Goal: Use online tool/utility: Utilize a website feature to perform a specific function

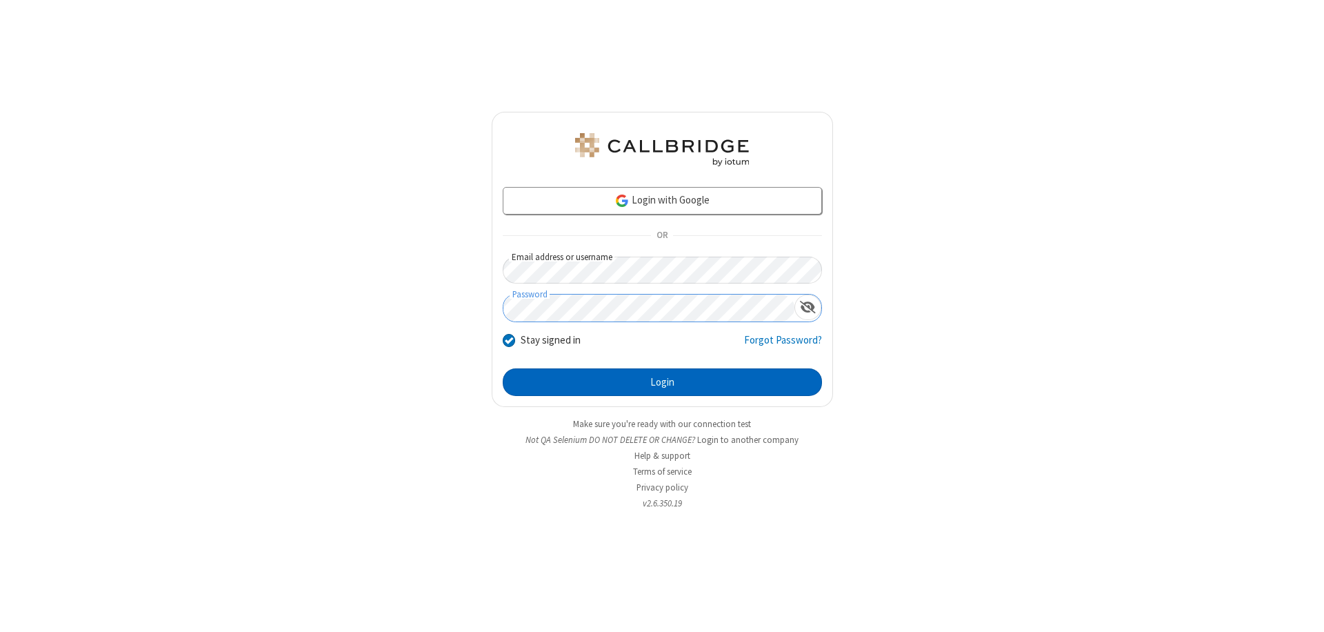
click at [662, 382] on button "Login" at bounding box center [662, 382] width 319 height 28
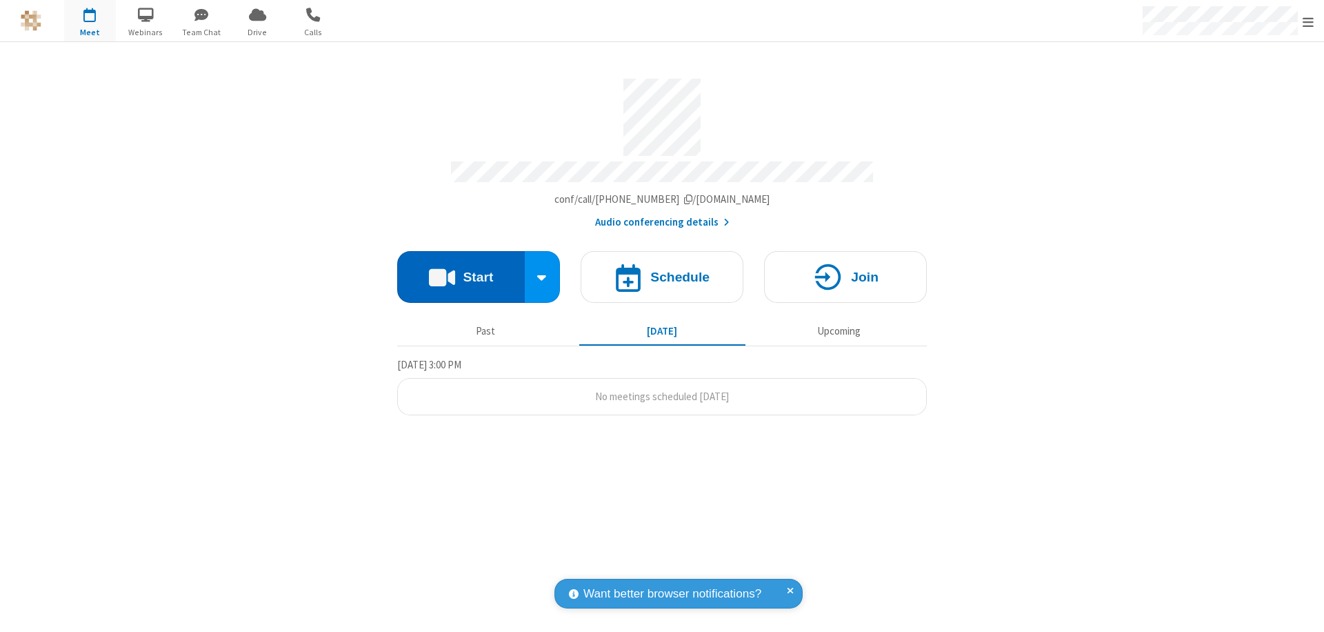
click at [461, 270] on button "Start" at bounding box center [461, 277] width 128 height 52
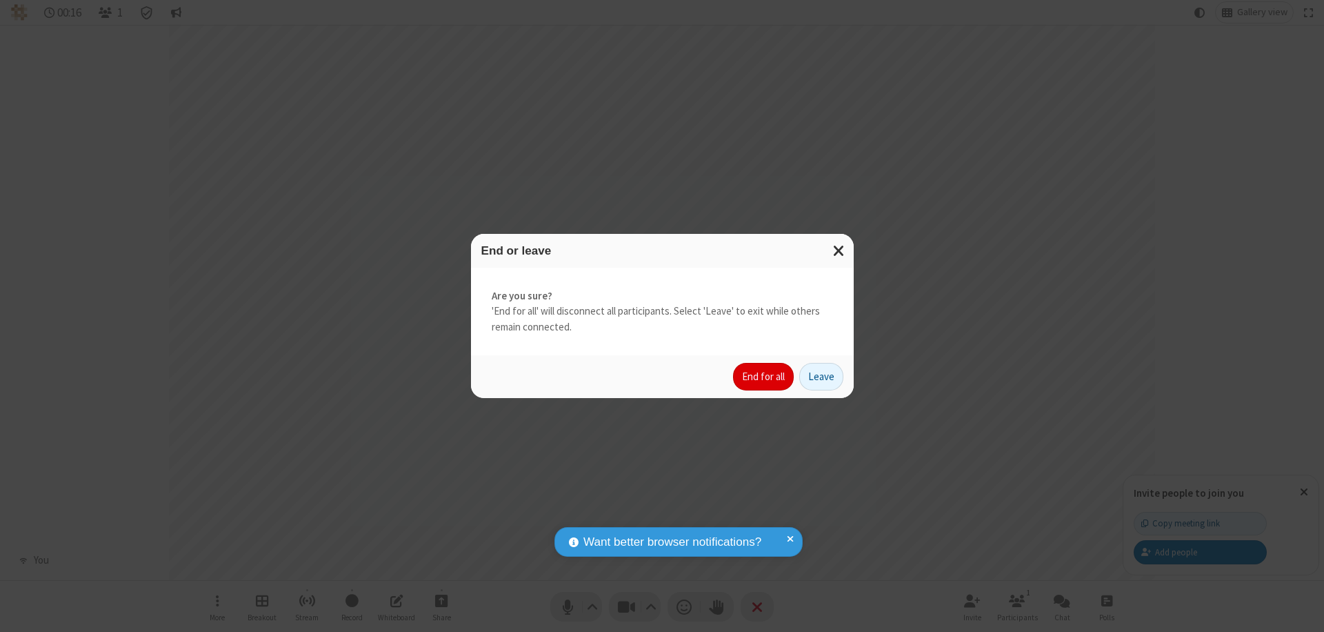
click at [764, 377] on button "End for all" at bounding box center [763, 377] width 61 height 28
